Goal: Contribute content: Contribute content

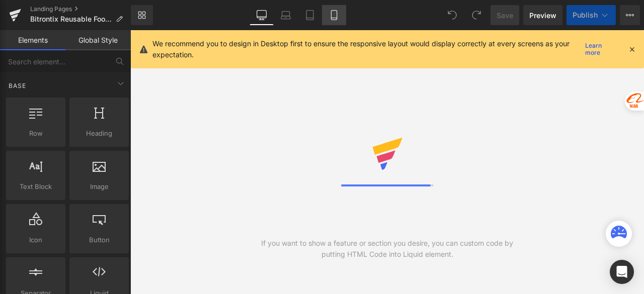
drag, startPoint x: 0, startPoint y: 0, endPoint x: 333, endPoint y: 18, distance: 333.8
click at [333, 18] on icon at bounding box center [334, 18] width 6 height 0
click at [632, 48] on icon at bounding box center [631, 49] width 9 height 9
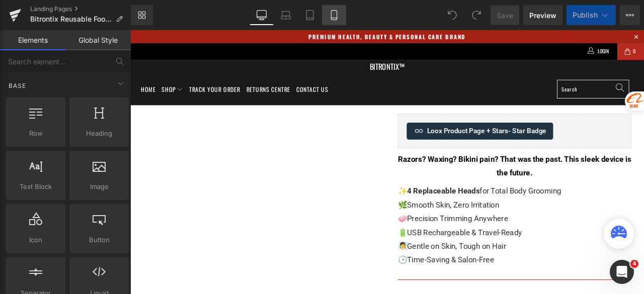
drag, startPoint x: 335, startPoint y: 15, endPoint x: 414, endPoint y: 87, distance: 106.8
click at [335, 15] on icon at bounding box center [334, 15] width 10 height 10
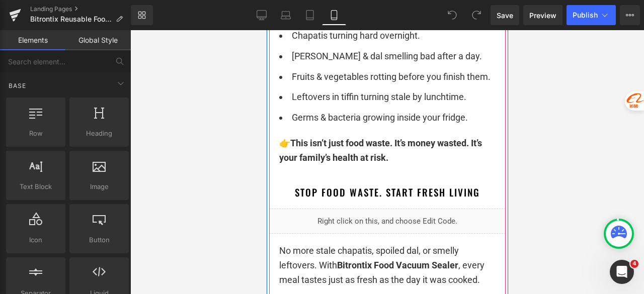
scroll to position [905, 0]
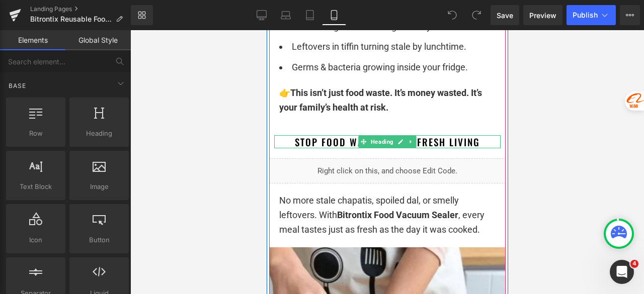
click at [290, 142] on h1 "Stop Food Waste. Start Fresh Living" at bounding box center [387, 142] width 226 height 14
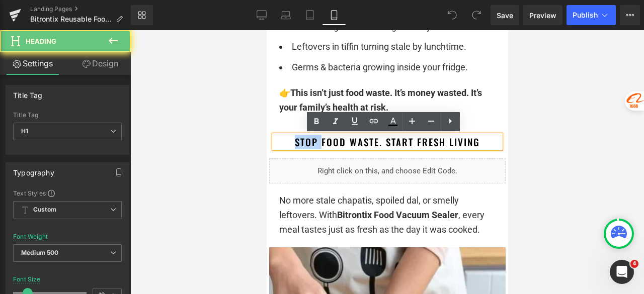
click at [290, 142] on h1 "Stop Food Waste. Start Fresh Living" at bounding box center [387, 142] width 226 height 14
click at [290, 141] on h1 "Stop Food Waste. Start Fresh Living" at bounding box center [387, 142] width 226 height 14
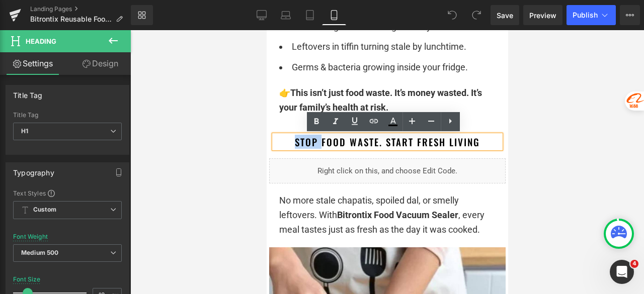
click at [287, 141] on h1 "Stop Food Waste. Start Fresh Living" at bounding box center [387, 142] width 226 height 14
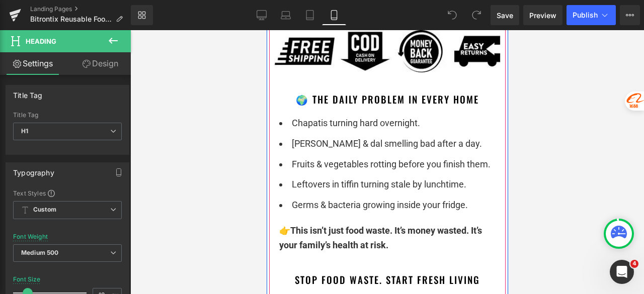
scroll to position [754, 0]
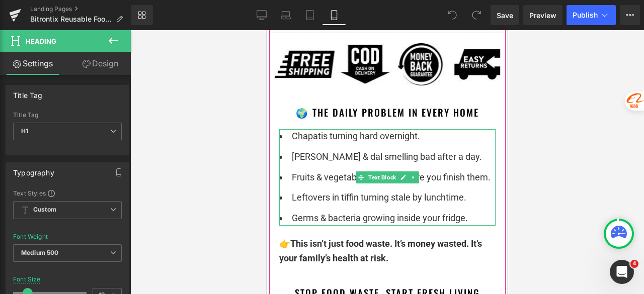
click at [343, 172] on li "Fruits & vegetables rotting before you finish them." at bounding box center [387, 177] width 216 height 15
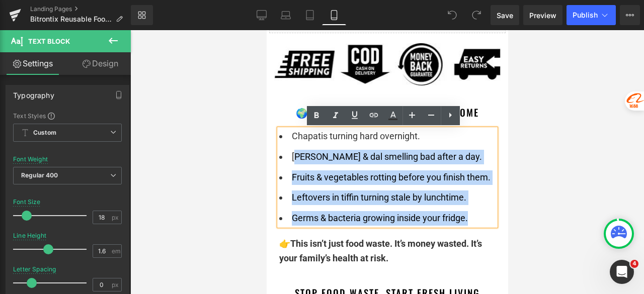
drag, startPoint x: 473, startPoint y: 220, endPoint x: 292, endPoint y: 157, distance: 191.0
click at [292, 157] on ul "Chapatis turning hard overnight. [PERSON_NAME] & dal smelling bad after a day. …" at bounding box center [387, 177] width 216 height 97
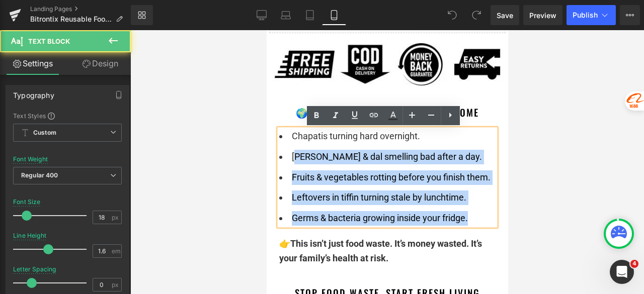
click at [463, 214] on li "Germs & bacteria growing inside your fridge." at bounding box center [387, 218] width 216 height 15
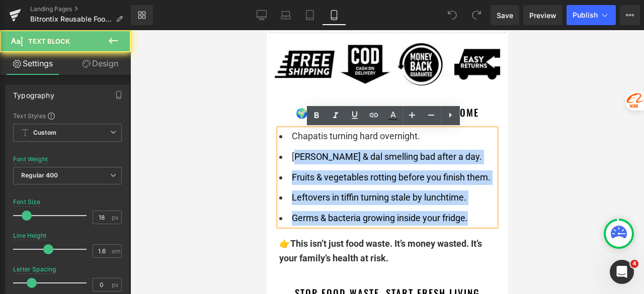
click at [480, 219] on li "Germs & bacteria growing inside your fridge." at bounding box center [387, 218] width 216 height 15
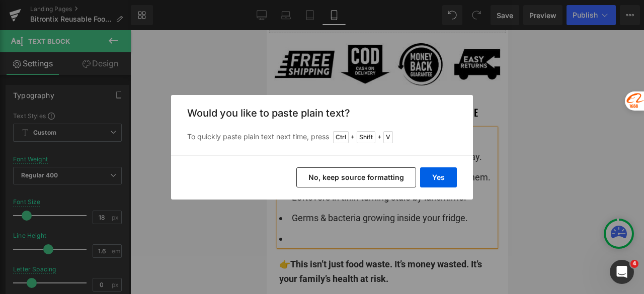
click at [358, 173] on button "No, keep source formatting" at bounding box center [356, 177] width 120 height 20
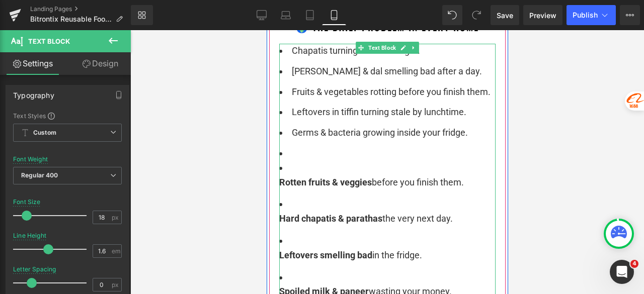
scroll to position [855, 0]
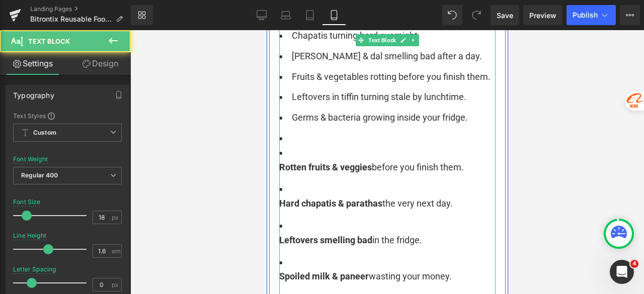
click at [286, 191] on li "Hard chapatis & [PERSON_NAME] the very next day." at bounding box center [387, 196] width 216 height 29
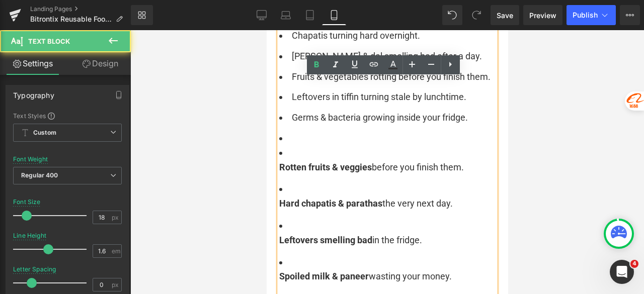
click at [279, 189] on li "Hard chapatis & [PERSON_NAME] the very next day." at bounding box center [387, 196] width 216 height 29
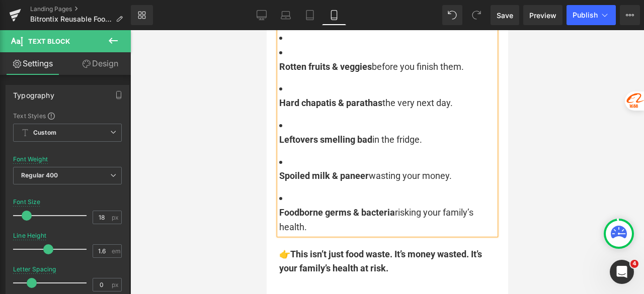
scroll to position [1006, 0]
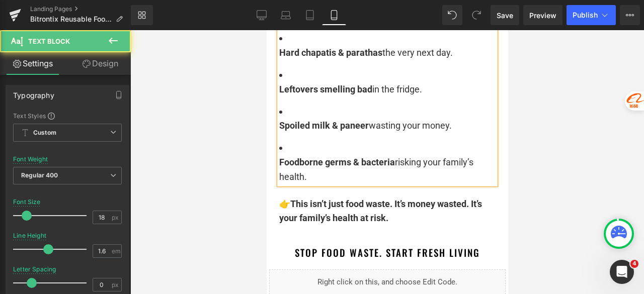
click at [281, 149] on li "Foodborne germs & bacteria risking your family’s health." at bounding box center [387, 162] width 216 height 43
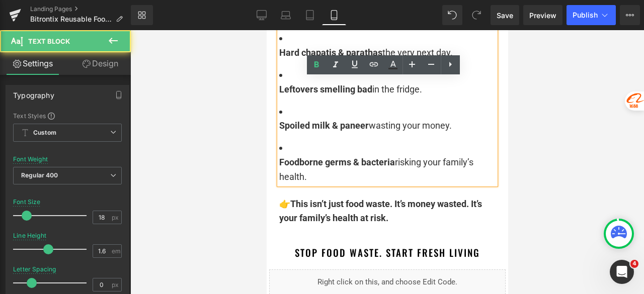
click at [285, 147] on li "Foodborne germs & bacteria risking your family’s health." at bounding box center [387, 162] width 216 height 43
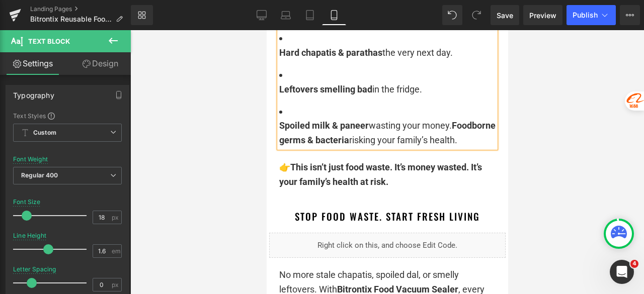
click at [279, 123] on div "Chapatis turning hard overnight. [PERSON_NAME] & dal smelling bad after a day. …" at bounding box center [387, 13] width 216 height 270
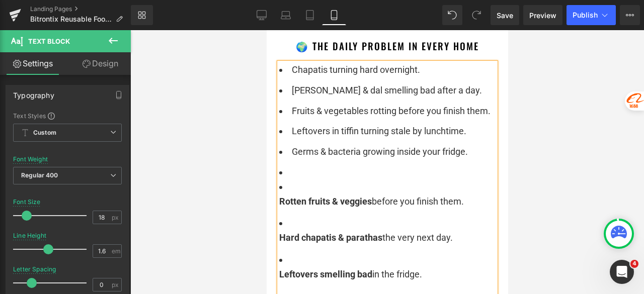
scroll to position [804, 0]
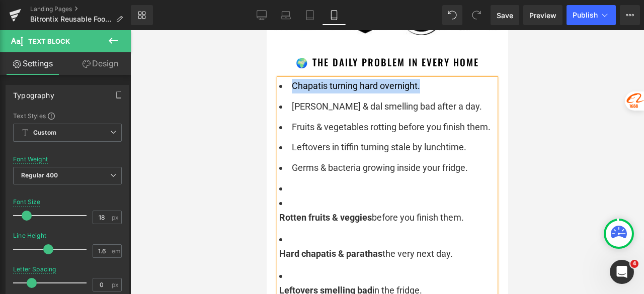
drag, startPoint x: 420, startPoint y: 83, endPoint x: 275, endPoint y: 85, distance: 145.3
click at [279, 85] on li "Chapatis turning hard overnight." at bounding box center [387, 86] width 216 height 15
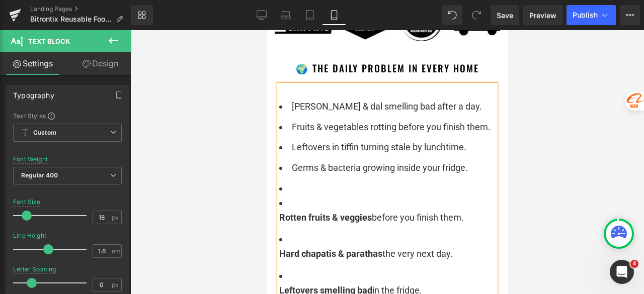
click at [282, 107] on li "[PERSON_NAME] & dal smelling bad after a day." at bounding box center [387, 107] width 216 height 15
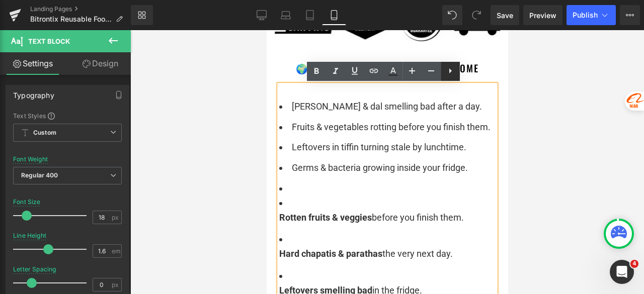
click at [447, 74] on icon at bounding box center [450, 71] width 12 height 12
click at [447, 75] on icon at bounding box center [450, 71] width 12 height 12
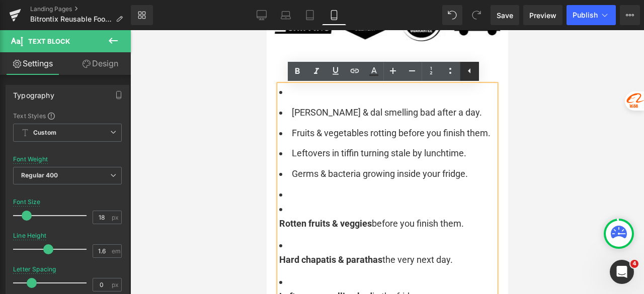
click at [450, 72] on icon at bounding box center [450, 71] width 12 height 12
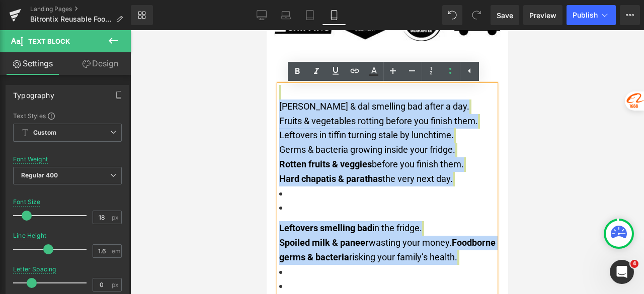
click at [300, 202] on li at bounding box center [387, 208] width 216 height 15
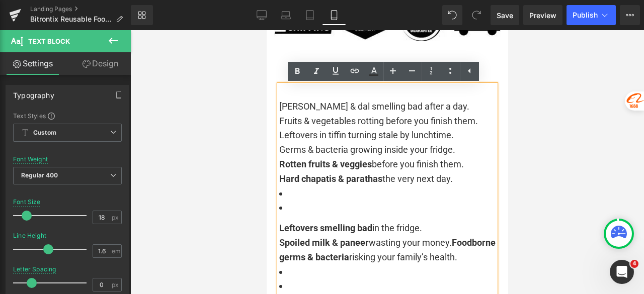
click at [279, 226] on div "[PERSON_NAME] & dal smelling bad after a day. Fruits & vegetables rotting befor…" at bounding box center [387, 189] width 216 height 209
click at [279, 229] on strong "Leftovers smelling bad" at bounding box center [325, 228] width 93 height 11
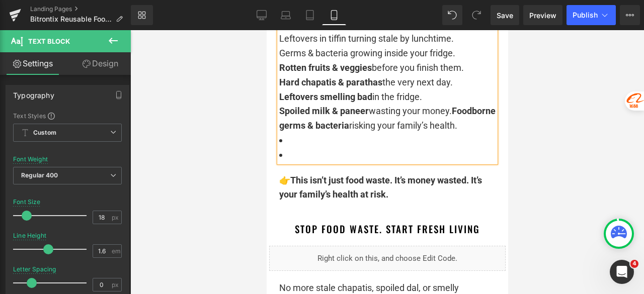
scroll to position [899, 0]
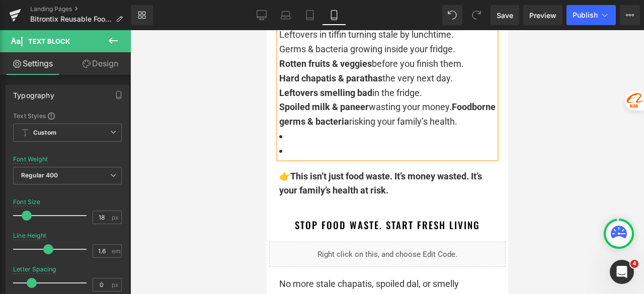
click at [287, 158] on li at bounding box center [387, 151] width 216 height 15
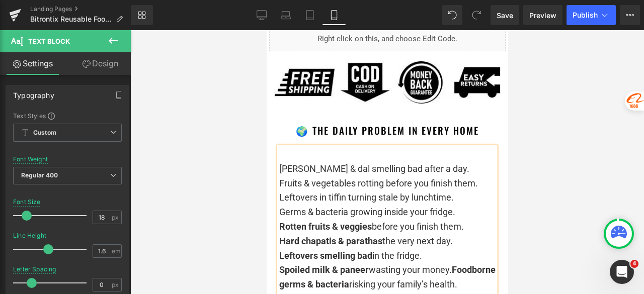
scroll to position [748, 0]
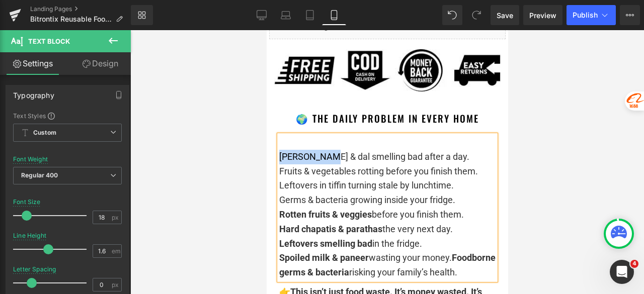
drag, startPoint x: 317, startPoint y: 156, endPoint x: 275, endPoint y: 158, distance: 42.3
click at [279, 158] on span "[PERSON_NAME] & dal smelling bad after a day." at bounding box center [374, 156] width 190 height 11
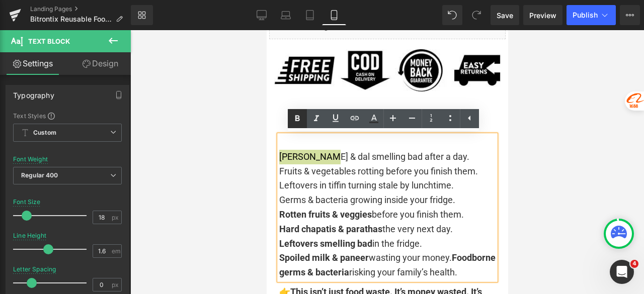
click at [297, 114] on icon at bounding box center [297, 119] width 12 height 12
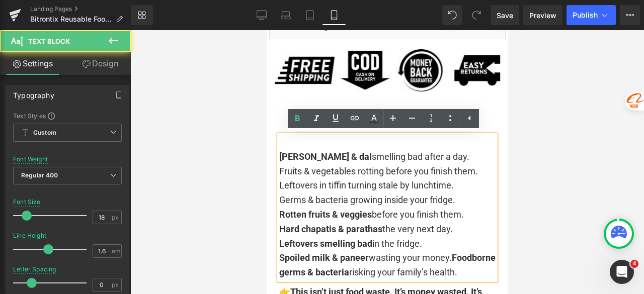
drag, startPoint x: 474, startPoint y: 170, endPoint x: 274, endPoint y: 171, distance: 200.1
click at [279, 171] on div "[PERSON_NAME] & dal smelling bad after a day. Fruits & vegetables rotting befor…" at bounding box center [387, 207] width 216 height 145
click at [308, 183] on span "Leftovers in tiffin turning stale by lunchtime." at bounding box center [366, 185] width 174 height 11
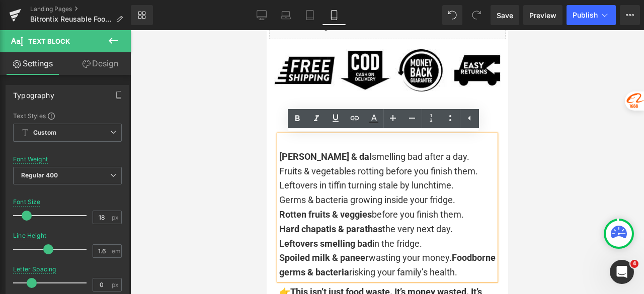
drag, startPoint x: 461, startPoint y: 213, endPoint x: 275, endPoint y: 213, distance: 186.5
click at [279, 213] on div "[PERSON_NAME] & dal smelling bad after a day. Fruits & vegetables rotting befor…" at bounding box center [387, 207] width 216 height 145
copy div "Rotten fruits & veggies before you finish them."
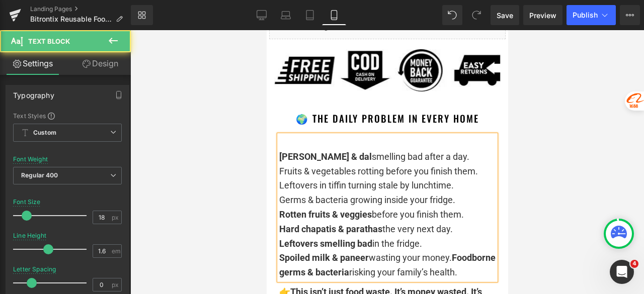
click at [435, 152] on div "[PERSON_NAME] & dal smelling bad after a day. Fruits & vegetables rotting befor…" at bounding box center [387, 207] width 216 height 145
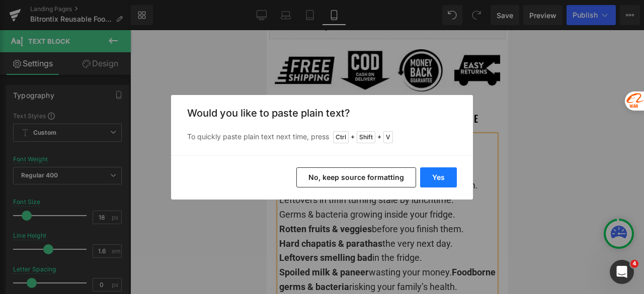
click at [439, 178] on button "Yes" at bounding box center [438, 177] width 37 height 20
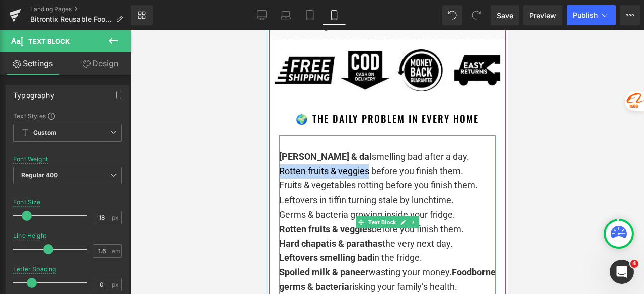
drag, startPoint x: 366, startPoint y: 170, endPoint x: 277, endPoint y: 175, distance: 89.1
click at [279, 175] on div "[PERSON_NAME] & dal smelling bad after a day. Rotten fruits & veggies before yo…" at bounding box center [387, 214] width 216 height 159
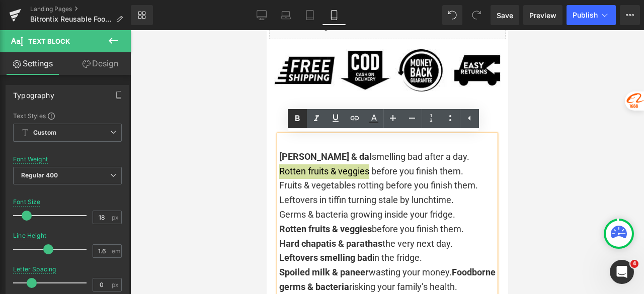
click at [301, 116] on icon at bounding box center [297, 119] width 12 height 12
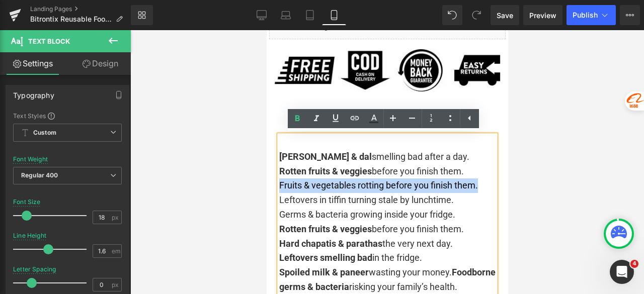
drag, startPoint x: 475, startPoint y: 186, endPoint x: 275, endPoint y: 187, distance: 200.1
click at [279, 187] on div "Rotten fruits & veggies before you finish them. Fruits & vegetables rotting bef…" at bounding box center [387, 229] width 216 height 130
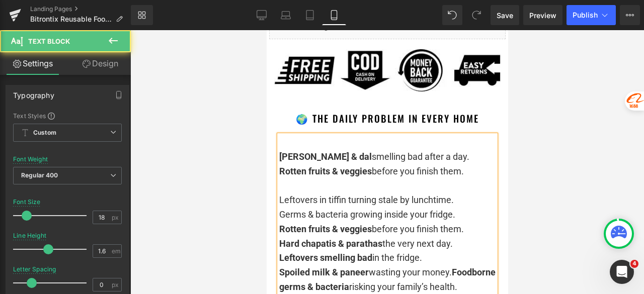
click at [279, 203] on span "Leftovers in tiffin turning stale by lunchtime." at bounding box center [366, 200] width 174 height 11
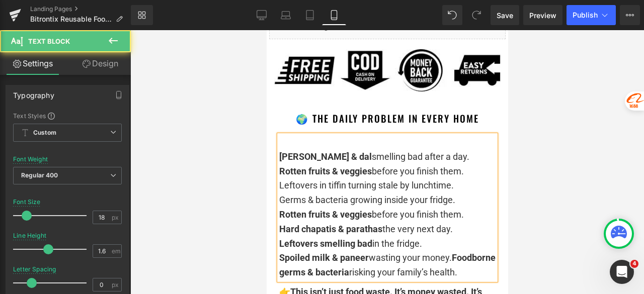
drag, startPoint x: 341, startPoint y: 187, endPoint x: 274, endPoint y: 189, distance: 66.9
click at [279, 189] on div "[PERSON_NAME] & dal smelling bad after a day. Rotten fruits & veggies before yo…" at bounding box center [387, 207] width 216 height 145
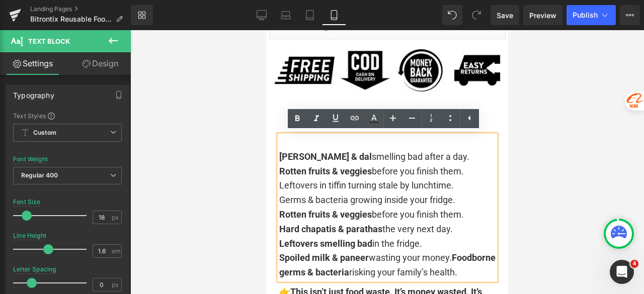
click at [336, 185] on span "Leftovers in tiffin turning stale by lunchtime." at bounding box center [366, 185] width 174 height 11
drag, startPoint x: 341, startPoint y: 187, endPoint x: 276, endPoint y: 187, distance: 65.9
click at [279, 187] on span "Leftovers in tiffin turning stale by lunchtime." at bounding box center [366, 185] width 174 height 11
click at [295, 118] on icon at bounding box center [297, 119] width 5 height 6
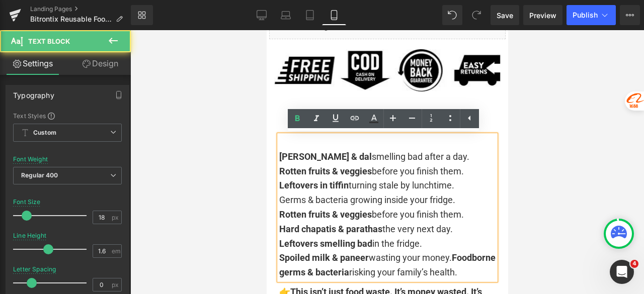
drag, startPoint x: 344, startPoint y: 202, endPoint x: 274, endPoint y: 203, distance: 70.9
click at [279, 203] on div "[PERSON_NAME] & dal smelling bad after a day. Rotten fruits & veggies before yo…" at bounding box center [387, 207] width 216 height 145
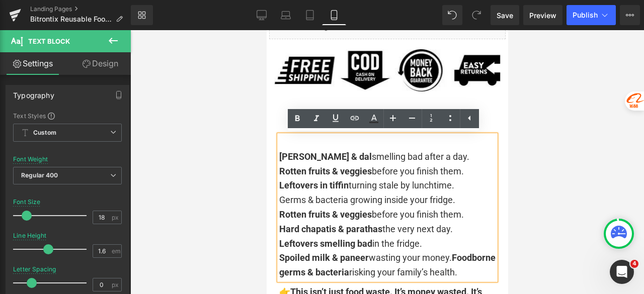
click at [310, 201] on span "Germs & bacteria growing inside your fridge." at bounding box center [367, 200] width 176 height 11
drag, startPoint x: 344, startPoint y: 199, endPoint x: 277, endPoint y: 199, distance: 67.4
click at [279, 199] on span "Germs & bacteria growing inside your fridge." at bounding box center [367, 200] width 176 height 11
click at [294, 122] on icon at bounding box center [297, 119] width 12 height 12
click at [442, 228] on span "the very next day." at bounding box center [417, 229] width 70 height 11
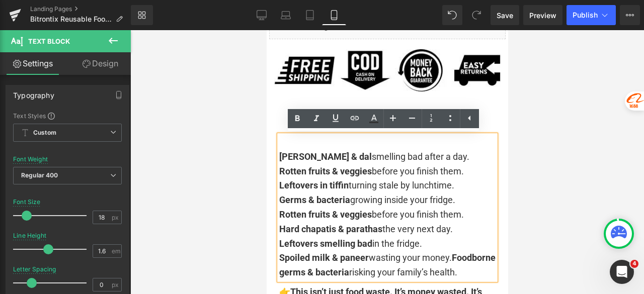
drag, startPoint x: 453, startPoint y: 229, endPoint x: 277, endPoint y: 231, distance: 176.5
click at [279, 231] on div "Rotten fruits & veggies before you finish them. Leftovers in tiffin turning sta…" at bounding box center [387, 222] width 216 height 116
copy div "Hard chapatis & [PERSON_NAME] the very next day."
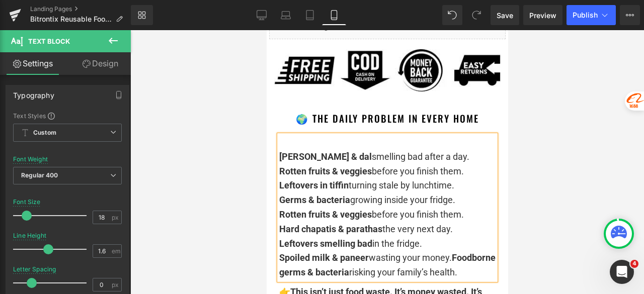
click at [279, 149] on div "[PERSON_NAME] & dal smelling bad after a day. Rotten fruits & veggies before yo…" at bounding box center [387, 207] width 216 height 145
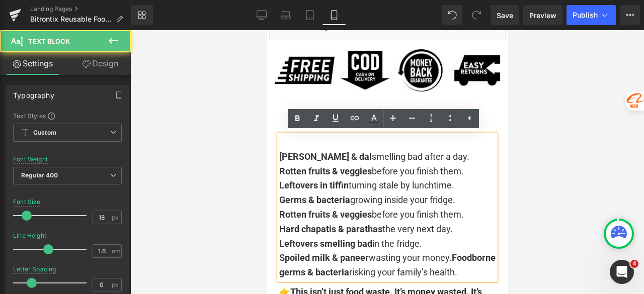
click at [279, 154] on div "[PERSON_NAME] & dal smelling bad after a day. Rotten fruits & veggies before yo…" at bounding box center [387, 207] width 216 height 145
click at [279, 159] on strong "[PERSON_NAME] & dal" at bounding box center [325, 156] width 93 height 11
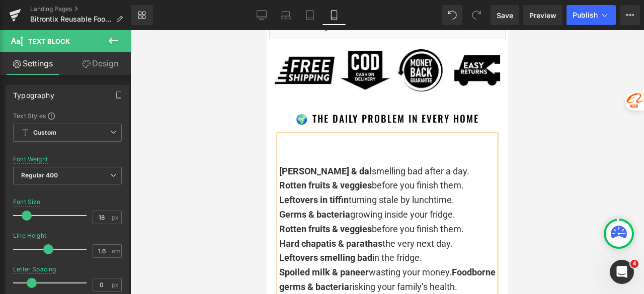
click at [289, 158] on div "[PERSON_NAME] & dal smelling bad after a day. Rotten fruits & veggies before yo…" at bounding box center [387, 214] width 216 height 159
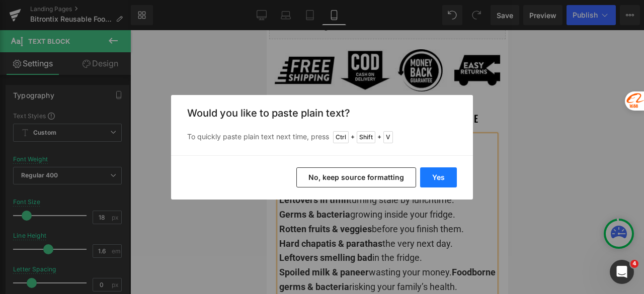
drag, startPoint x: 430, startPoint y: 170, endPoint x: 118, endPoint y: 141, distance: 313.6
click at [430, 170] on button "Yes" at bounding box center [438, 177] width 37 height 20
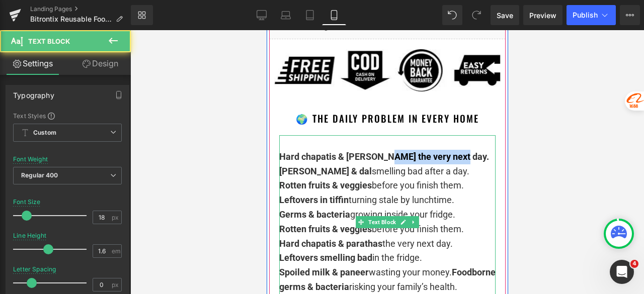
drag, startPoint x: 379, startPoint y: 157, endPoint x: 461, endPoint y: 158, distance: 82.0
click at [461, 158] on div "Hard chapatis & [PERSON_NAME] the very next day. [PERSON_NAME] & dal smelling b…" at bounding box center [387, 214] width 216 height 159
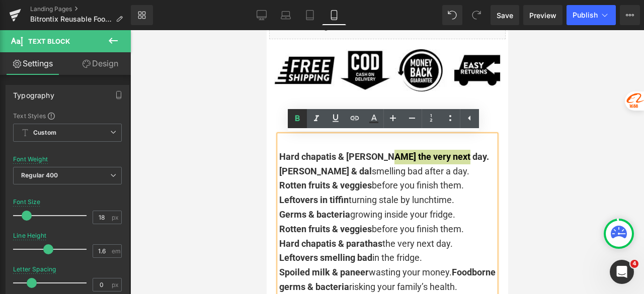
click at [295, 119] on icon at bounding box center [297, 119] width 5 height 6
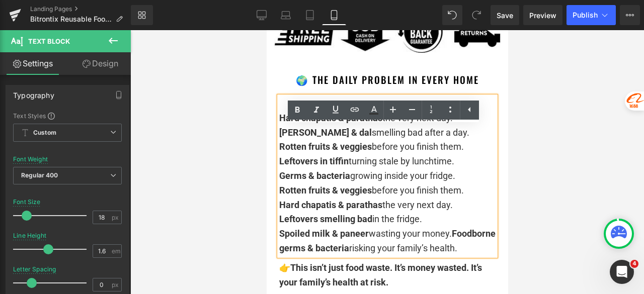
scroll to position [798, 0]
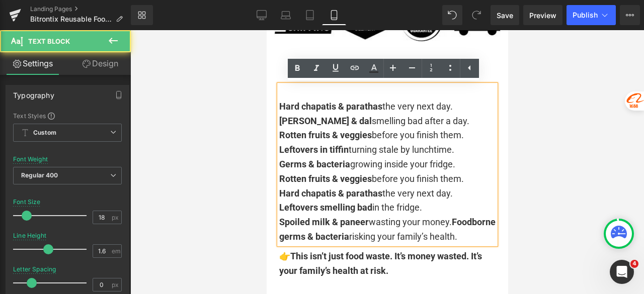
click at [368, 227] on span "wasting your money." at bounding box center [409, 222] width 83 height 11
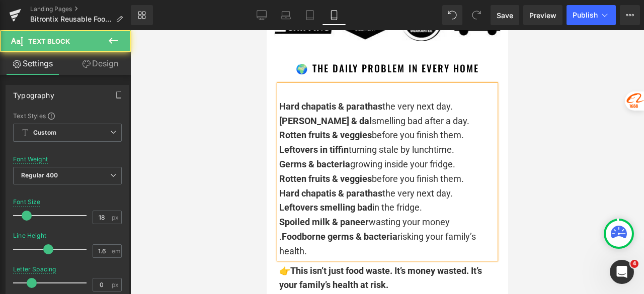
click at [297, 238] on strong "Foodborne germs & bacteria" at bounding box center [339, 236] width 116 height 11
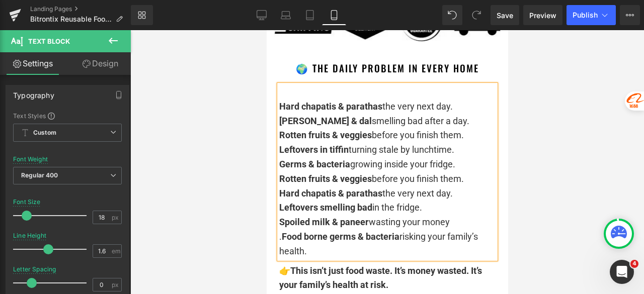
click at [281, 236] on strong "Food borne germs & bacteria" at bounding box center [340, 236] width 118 height 11
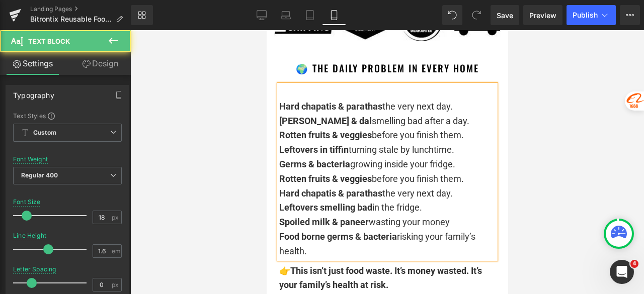
click at [279, 104] on strong "Hard chapatis & parathas" at bounding box center [330, 106] width 103 height 11
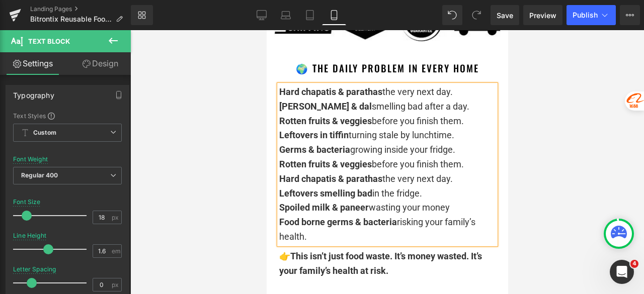
click at [343, 111] on span "[PERSON_NAME] & dal smelling bad after a day." at bounding box center [374, 106] width 190 height 11
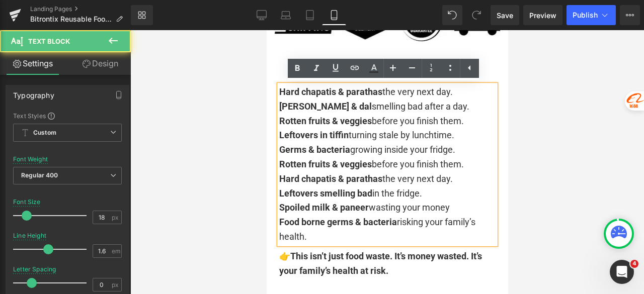
click at [279, 92] on strong "Hard chapatis & parathas" at bounding box center [330, 91] width 103 height 11
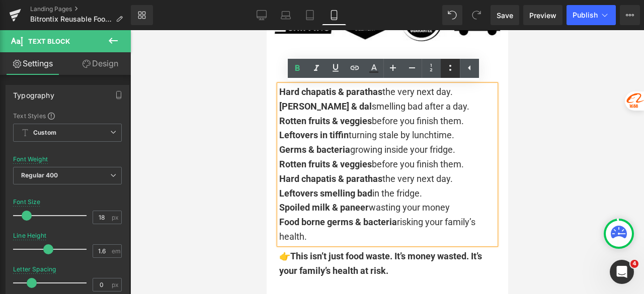
click at [452, 69] on icon at bounding box center [450, 68] width 12 height 12
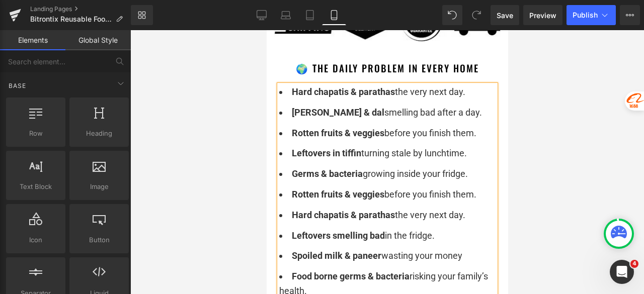
click at [589, 140] on div at bounding box center [386, 162] width 513 height 264
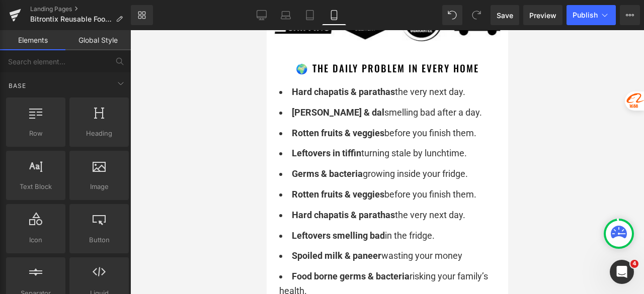
click at [441, 159] on li "Leftovers in tiffin turning stale by lunchtime." at bounding box center [387, 153] width 216 height 15
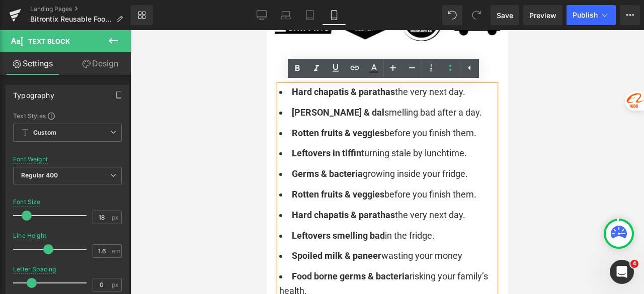
scroll to position [698, 0]
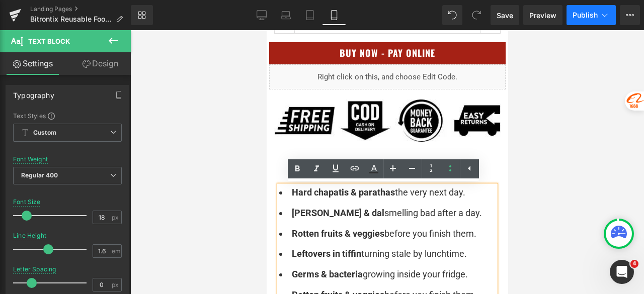
click at [584, 16] on span "Publish" at bounding box center [584, 15] width 25 height 8
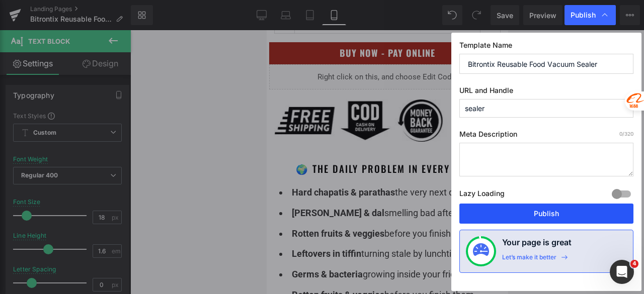
click at [560, 209] on button "Publish" at bounding box center [546, 214] width 174 height 20
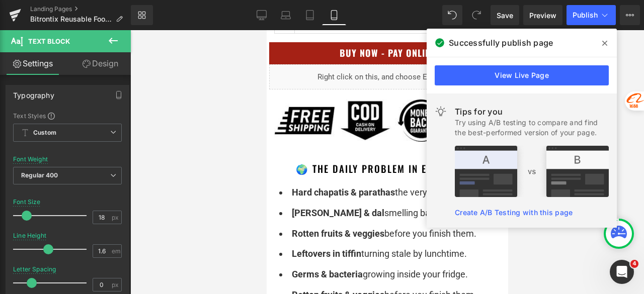
scroll to position [849, 0]
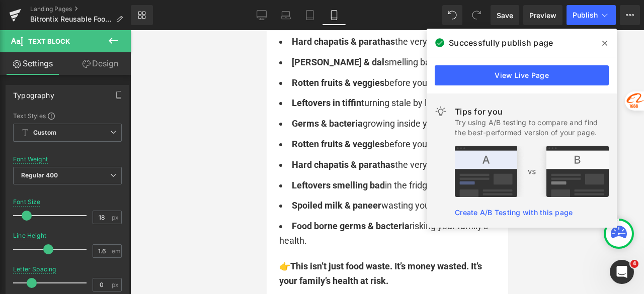
click at [602, 44] on icon at bounding box center [604, 43] width 5 height 8
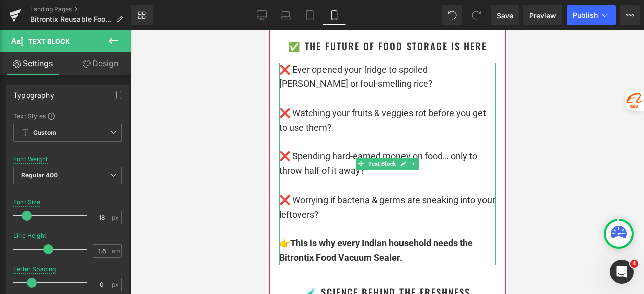
scroll to position [2256, 0]
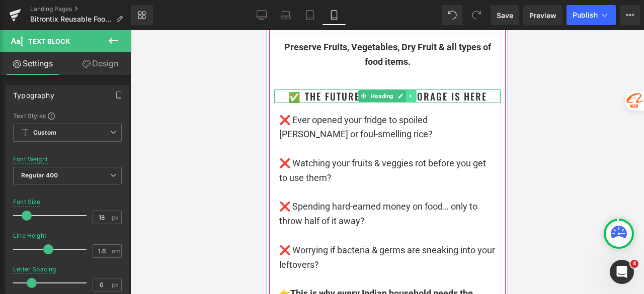
click at [408, 97] on icon at bounding box center [411, 96] width 6 height 6
click at [402, 95] on icon at bounding box center [405, 97] width 6 height 6
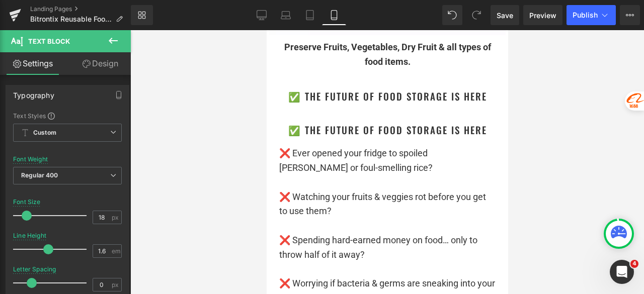
click at [577, 89] on div at bounding box center [386, 162] width 513 height 264
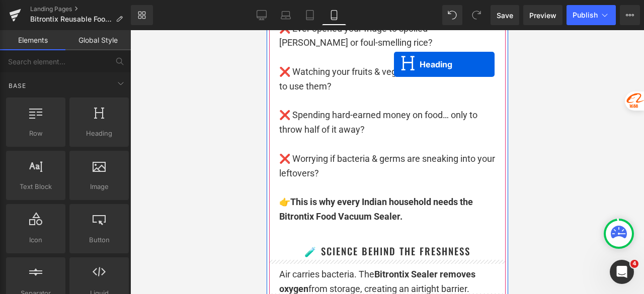
scroll to position [2407, 0]
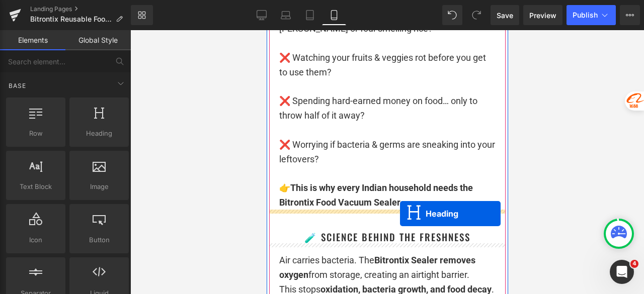
drag, startPoint x: 378, startPoint y: 130, endPoint x: 399, endPoint y: 214, distance: 86.1
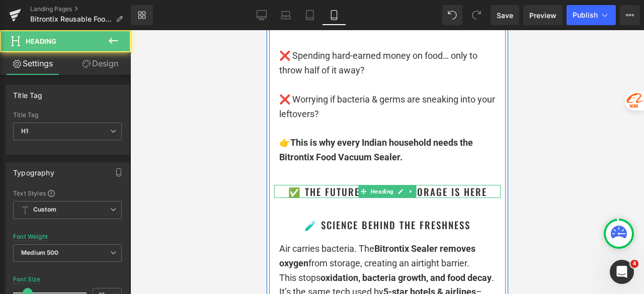
scroll to position [2362, 0]
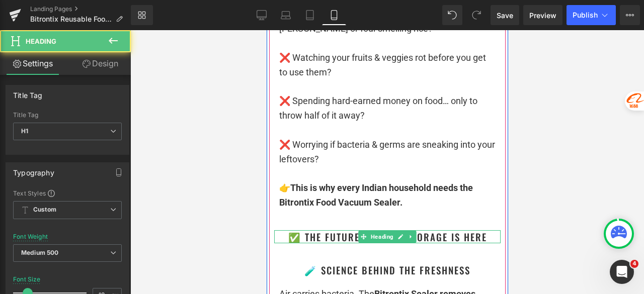
click at [481, 237] on h1 "✅ The Future of Food Storage is Here" at bounding box center [387, 237] width 226 height 14
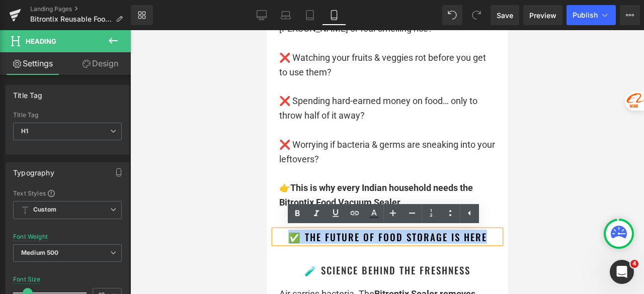
drag, startPoint x: 485, startPoint y: 237, endPoint x: 285, endPoint y: 236, distance: 200.1
click at [285, 236] on h1 "✅ The Future of Food Storage is Here" at bounding box center [387, 237] width 226 height 14
paste div
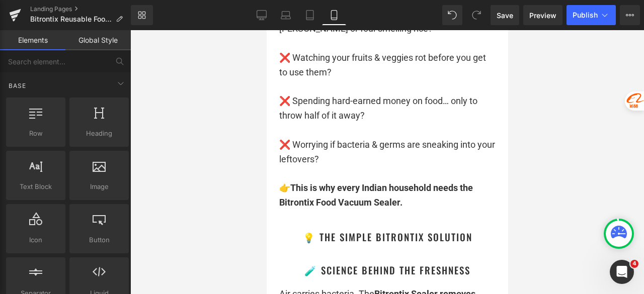
click at [202, 168] on div at bounding box center [386, 162] width 513 height 264
drag, startPoint x: 584, startPoint y: 109, endPoint x: 229, endPoint y: 80, distance: 356.2
click at [584, 109] on div at bounding box center [386, 162] width 513 height 264
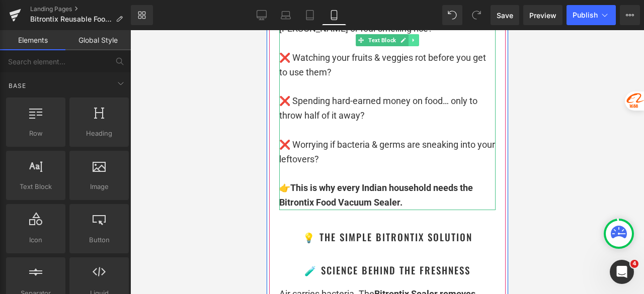
click at [410, 42] on icon at bounding box center [413, 40] width 6 height 6
click at [405, 42] on icon at bounding box center [408, 40] width 6 height 6
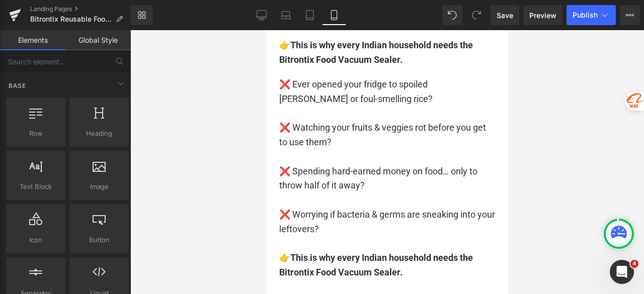
click at [558, 58] on div at bounding box center [386, 162] width 513 height 264
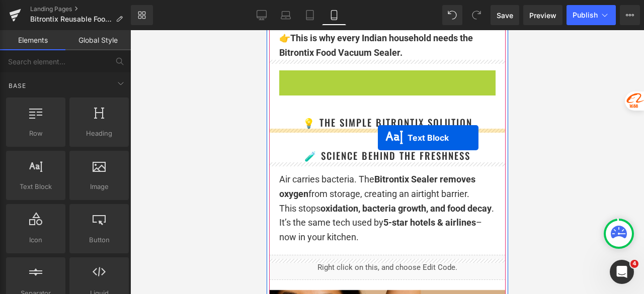
drag, startPoint x: 367, startPoint y: 169, endPoint x: 377, endPoint y: 138, distance: 33.2
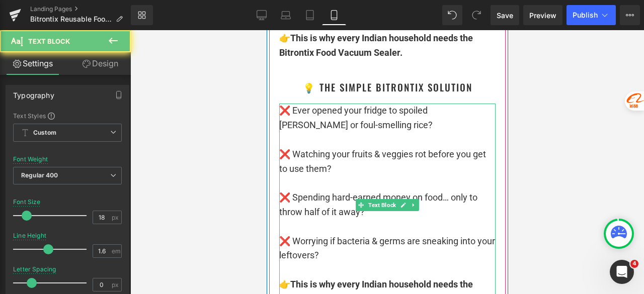
click at [329, 141] on p "❌ Watching your fruits & veggies rot before you get to use them?" at bounding box center [387, 154] width 216 height 43
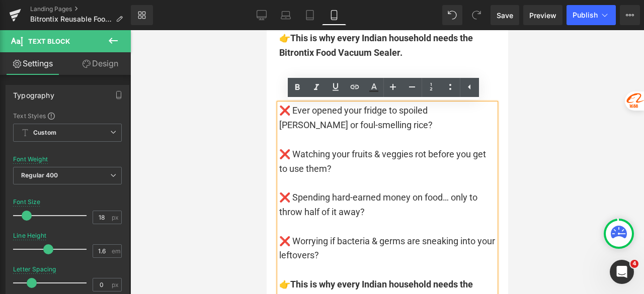
click at [328, 137] on p "❌ Watching your fruits & veggies rot before you get to use them?" at bounding box center [387, 154] width 216 height 43
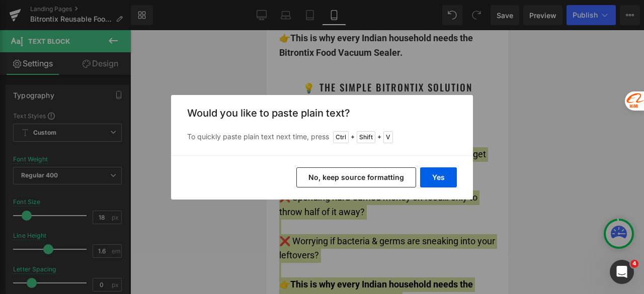
click at [364, 176] on button "No, keep source formatting" at bounding box center [356, 177] width 120 height 20
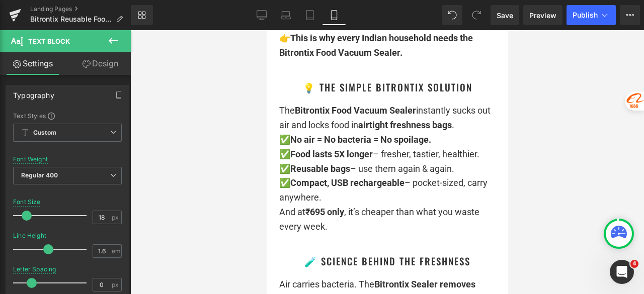
click at [563, 120] on div at bounding box center [386, 162] width 513 height 264
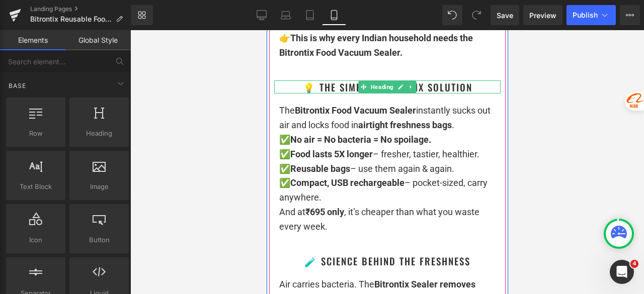
click at [409, 87] on icon at bounding box center [410, 87] width 2 height 4
click at [402, 88] on icon at bounding box center [405, 87] width 6 height 6
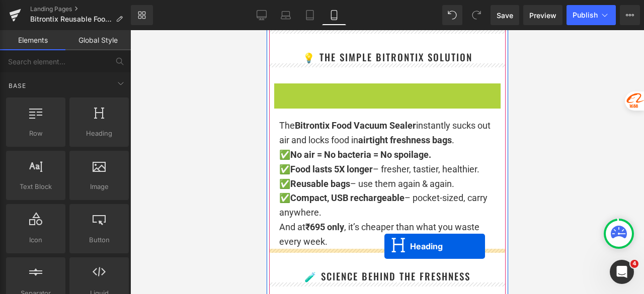
scroll to position [2572, 0]
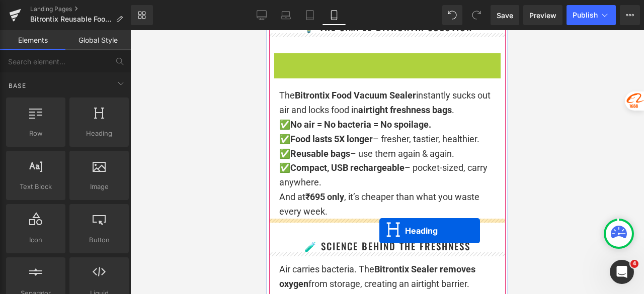
drag, startPoint x: 381, startPoint y: 122, endPoint x: 379, endPoint y: 231, distance: 108.6
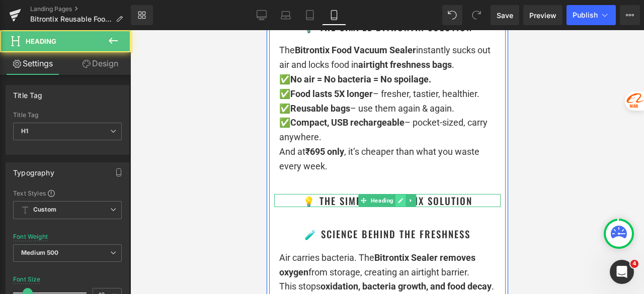
click at [397, 199] on icon at bounding box center [400, 201] width 6 height 6
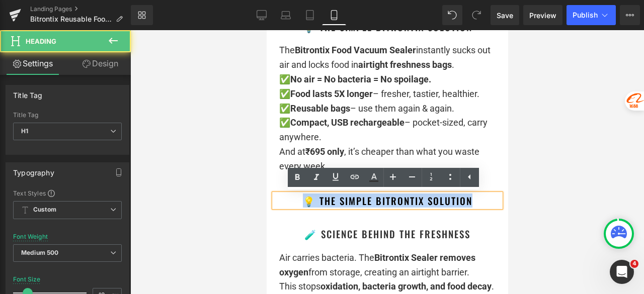
drag, startPoint x: 485, startPoint y: 203, endPoint x: 291, endPoint y: 205, distance: 193.6
click at [291, 205] on h1 "💡 The Simple Bitrontix Solution" at bounding box center [387, 201] width 226 height 14
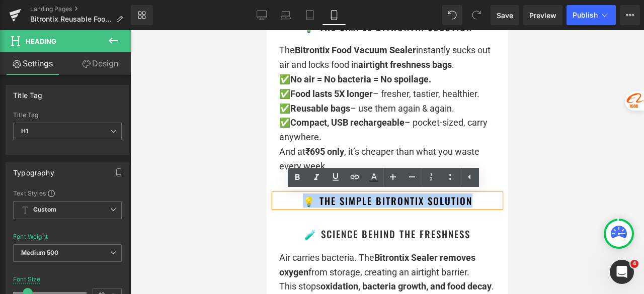
paste div
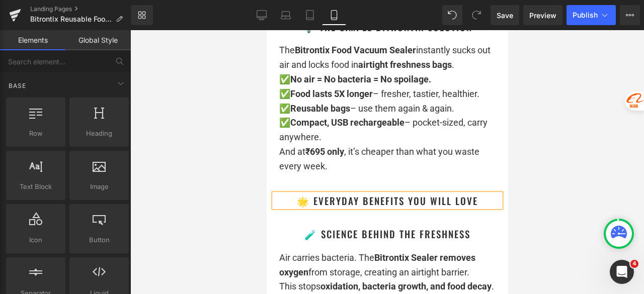
drag, startPoint x: 526, startPoint y: 167, endPoint x: 196, endPoint y: 108, distance: 335.7
click at [526, 167] on div at bounding box center [386, 162] width 513 height 264
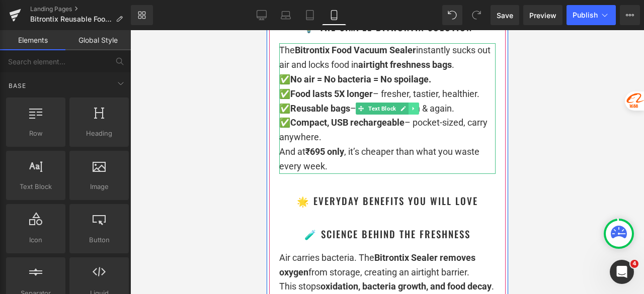
click at [412, 109] on icon at bounding box center [413, 109] width 2 height 4
click at [405, 110] on icon at bounding box center [408, 109] width 6 height 6
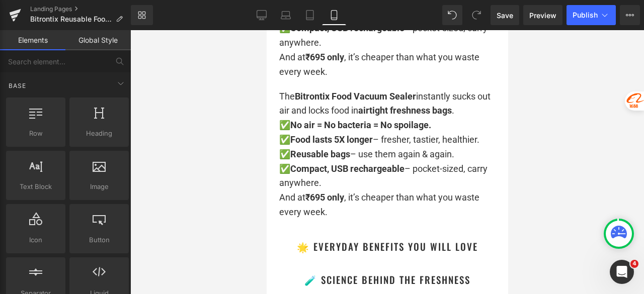
scroll to position [2686, 0]
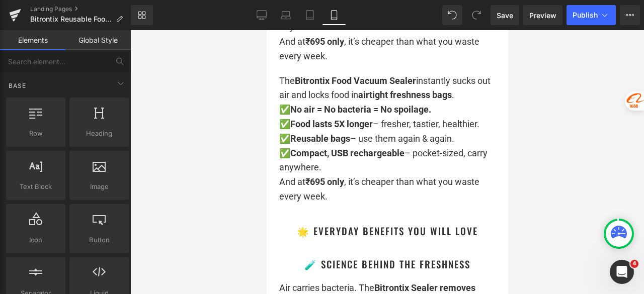
click at [556, 106] on div at bounding box center [386, 162] width 513 height 264
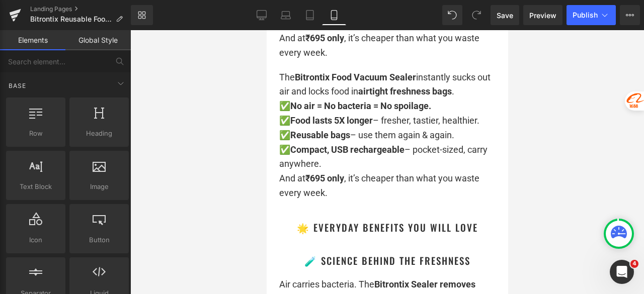
click at [550, 105] on div at bounding box center [386, 162] width 513 height 264
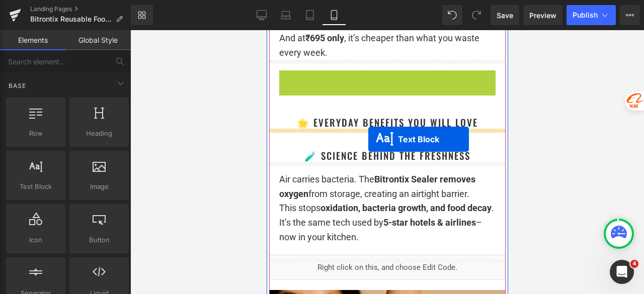
drag, startPoint x: 382, startPoint y: 131, endPoint x: 368, endPoint y: 139, distance: 16.9
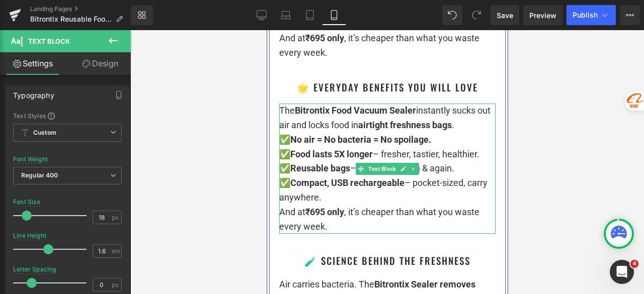
click at [360, 179] on strong "Compact, USB rechargeable" at bounding box center [347, 182] width 114 height 11
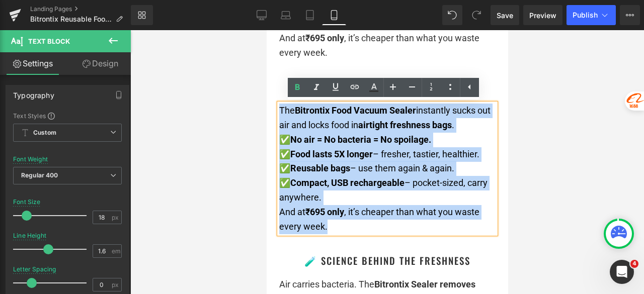
drag, startPoint x: 339, startPoint y: 233, endPoint x: 276, endPoint y: 117, distance: 132.3
click at [279, 117] on div "The Bitrontix Food Vacuum Sealer instantly sucks out air and locks food in airt…" at bounding box center [387, 169] width 216 height 130
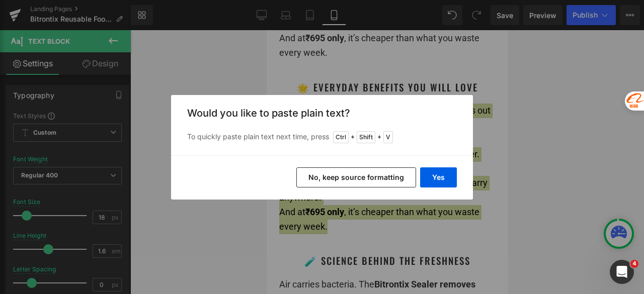
click at [369, 176] on button "No, keep source formatting" at bounding box center [356, 177] width 120 height 20
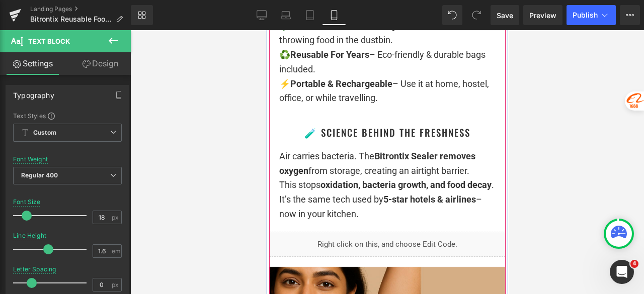
scroll to position [2887, 0]
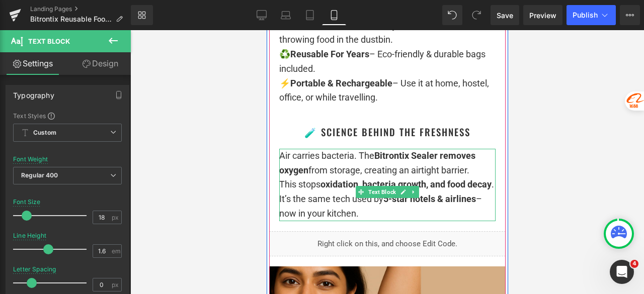
click at [369, 221] on div "Air carries bacteria. The Bitrontix Sealer removes oxygen from storage, creatin…" at bounding box center [387, 185] width 216 height 72
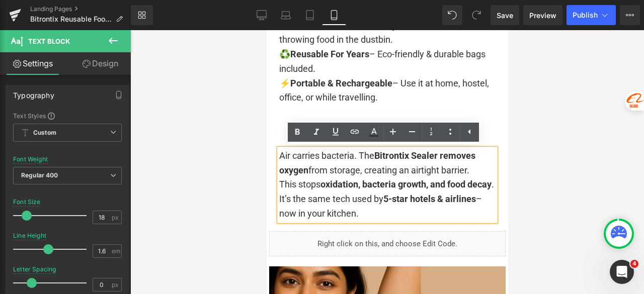
drag, startPoint x: 370, startPoint y: 231, endPoint x: 277, endPoint y: 159, distance: 117.6
click at [279, 159] on div "Air carries bacteria. The Bitrontix Sealer removes oxygen from storage, creatin…" at bounding box center [387, 185] width 216 height 72
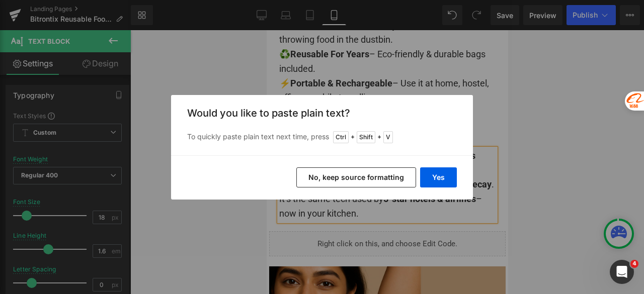
click at [349, 182] on button "No, keep source formatting" at bounding box center [356, 177] width 120 height 20
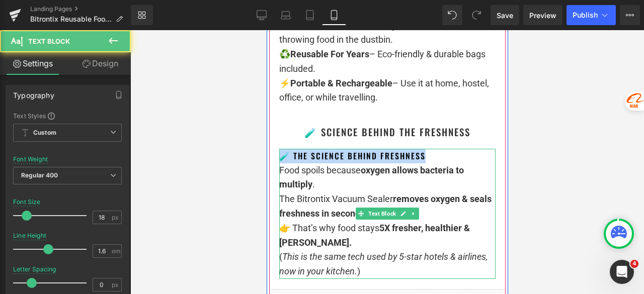
drag, startPoint x: 432, startPoint y: 154, endPoint x: 278, endPoint y: 158, distance: 153.9
click at [279, 158] on h2 "🧪 The Science Behind Freshness" at bounding box center [387, 156] width 216 height 15
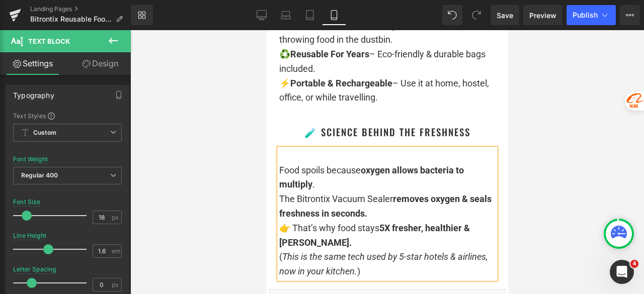
click at [279, 169] on div "Food spoils because oxygen allows bacteria to multiply . The Bitrontix Vacuum S…" at bounding box center [387, 214] width 216 height 130
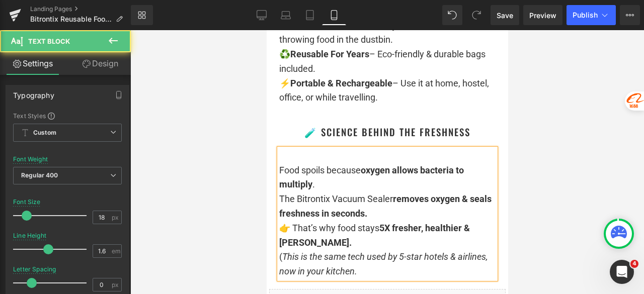
click at [279, 172] on p "Food spoils because oxygen allows bacteria to multiply . The Bitrontix Vacuum S…" at bounding box center [387, 192] width 216 height 58
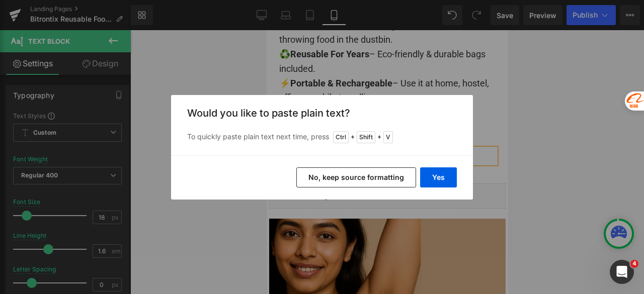
click at [380, 176] on button "No, keep source formatting" at bounding box center [356, 177] width 120 height 20
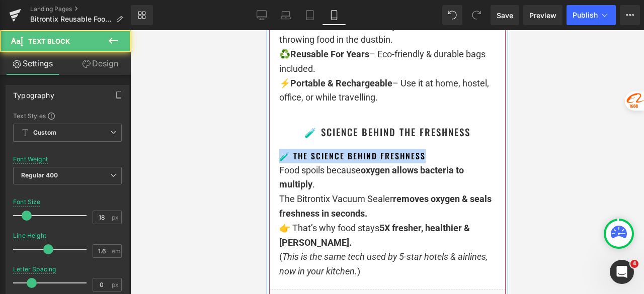
drag, startPoint x: 428, startPoint y: 158, endPoint x: 273, endPoint y: 156, distance: 155.4
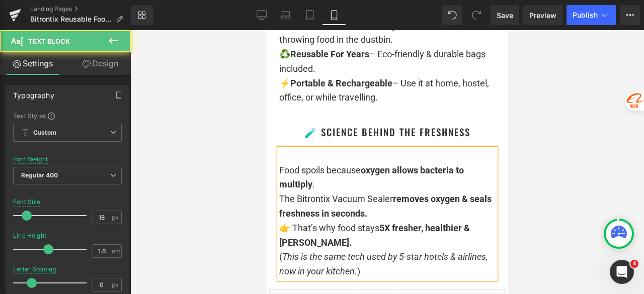
click at [329, 179] on p "Food spoils because oxygen allows bacteria to multiply . The Bitrontix Vacuum S…" at bounding box center [387, 192] width 216 height 58
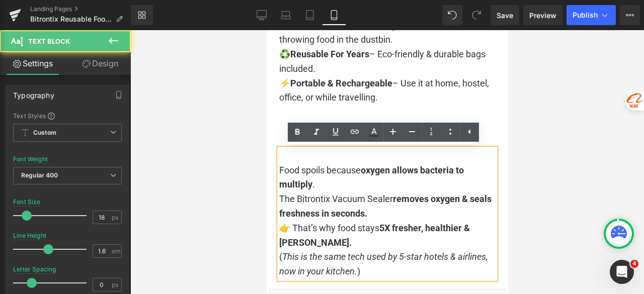
click at [279, 172] on div "Food spoils because oxygen allows bacteria to multiply . The Bitrontix Vacuum S…" at bounding box center [387, 214] width 216 height 130
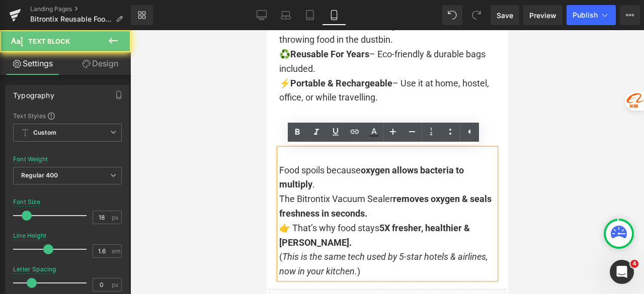
click at [279, 170] on p "Food spoils because oxygen allows bacteria to multiply . The Bitrontix Vacuum S…" at bounding box center [387, 192] width 216 height 58
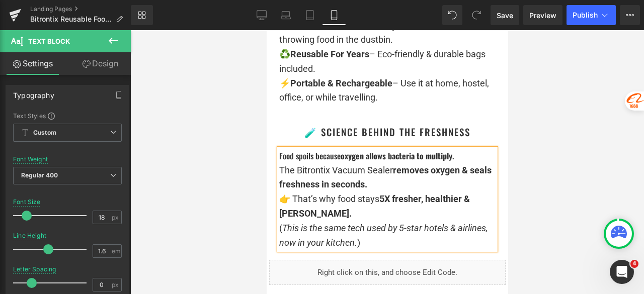
click at [397, 202] on strong "5X fresher, healthier & [PERSON_NAME]." at bounding box center [374, 206] width 191 height 25
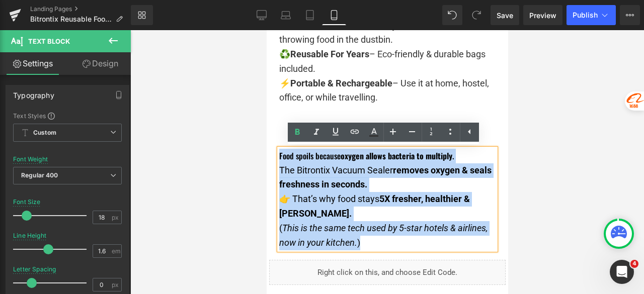
drag, startPoint x: 368, startPoint y: 247, endPoint x: 269, endPoint y: 156, distance: 133.8
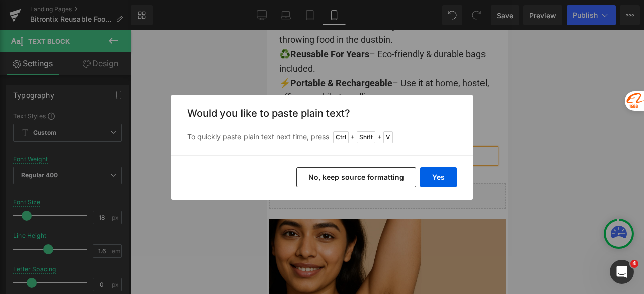
click at [348, 176] on button "No, keep source formatting" at bounding box center [356, 177] width 120 height 20
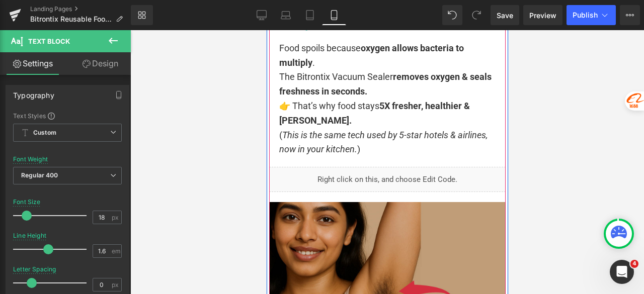
scroll to position [3038, 0]
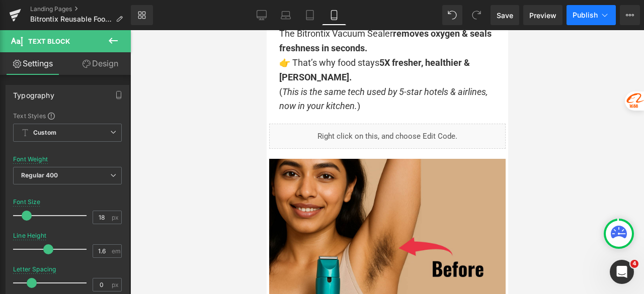
click at [586, 14] on span "Publish" at bounding box center [584, 15] width 25 height 8
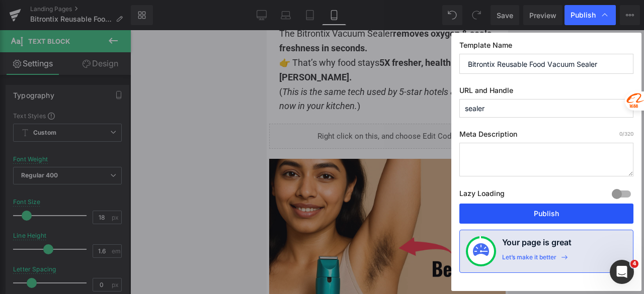
click at [565, 210] on button "Publish" at bounding box center [546, 214] width 174 height 20
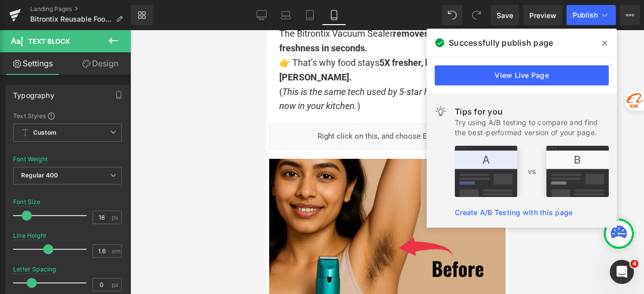
click at [604, 41] on icon at bounding box center [604, 43] width 5 height 8
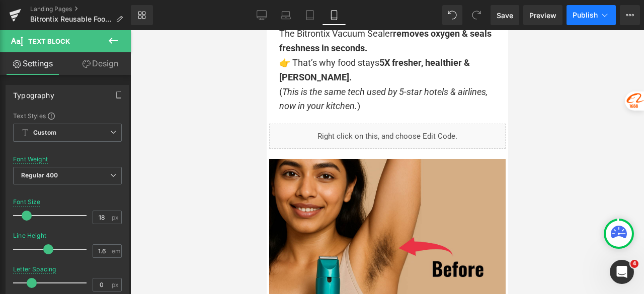
click at [583, 12] on span "Publish" at bounding box center [584, 15] width 25 height 8
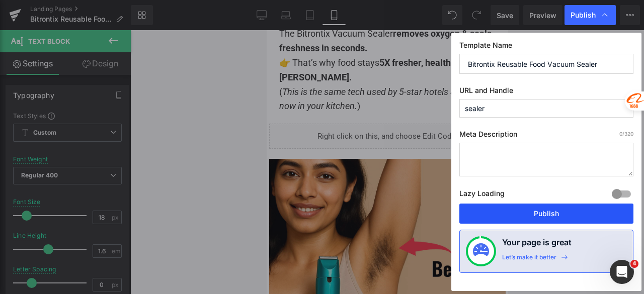
click at [535, 208] on button "Publish" at bounding box center [546, 214] width 174 height 20
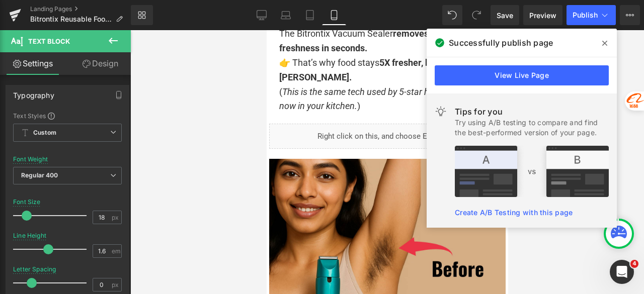
click at [605, 41] on icon at bounding box center [604, 43] width 5 height 8
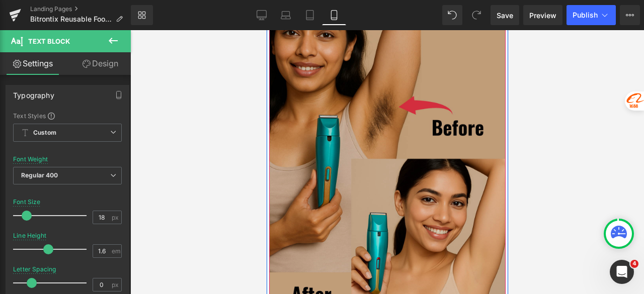
scroll to position [3189, 0]
